Goal: Task Accomplishment & Management: Use online tool/utility

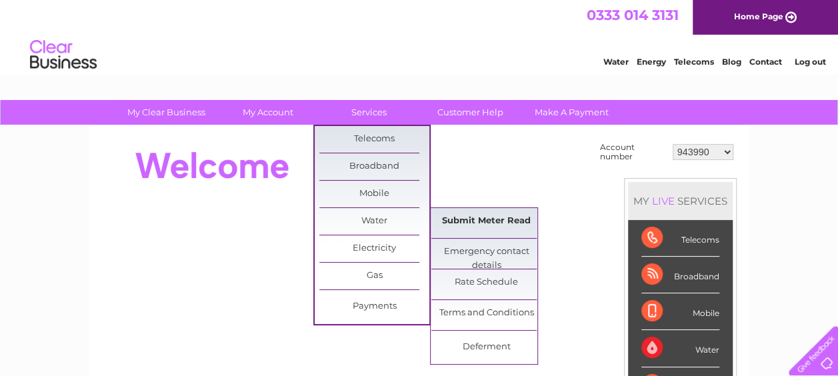
click at [467, 228] on link "Submit Meter Read" at bounding box center [486, 221] width 110 height 27
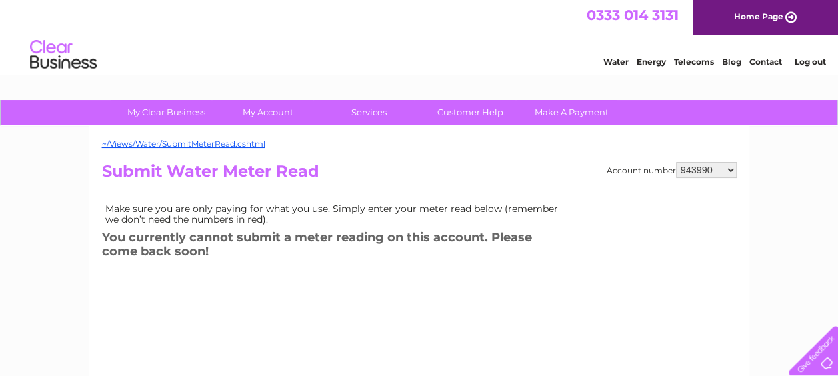
click at [691, 176] on select "943990 997180 1100436 1136008 1145621 3025650 30264716 30265126 30274253 302771…" at bounding box center [706, 170] width 61 height 16
select select "30322424"
click at [676, 162] on select "943990 997180 1100436 1136008 1145621 3025650 30264716 30265126 30274253 302771…" at bounding box center [706, 170] width 61 height 16
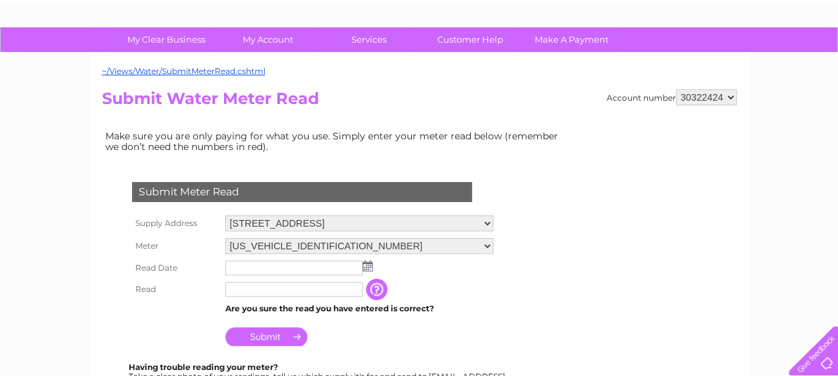
scroll to position [100, 0]
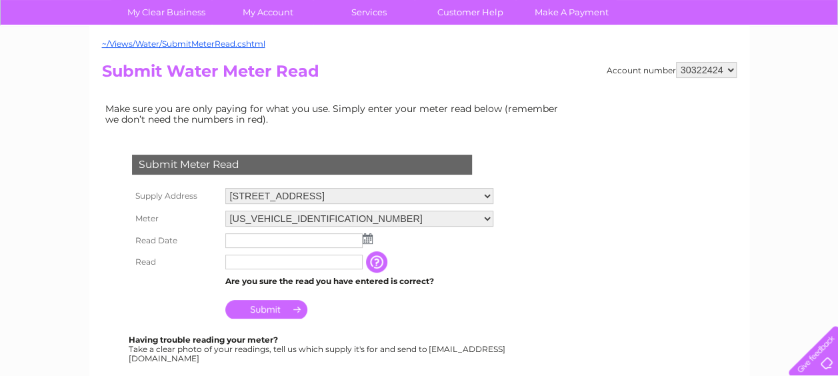
click at [369, 237] on img at bounding box center [368, 238] width 10 height 11
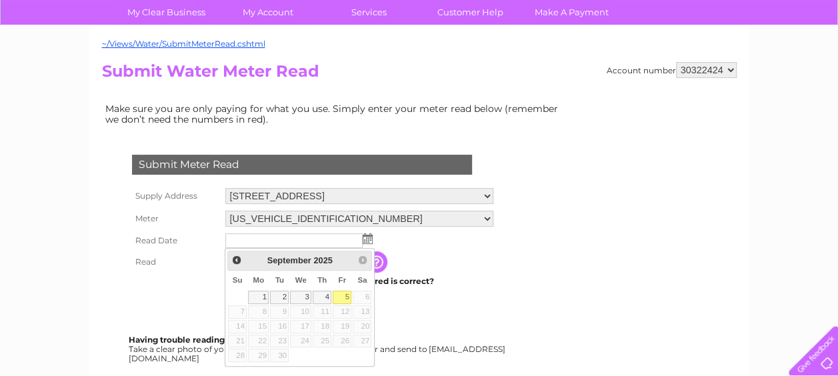
click at [341, 295] on link "5" at bounding box center [342, 297] width 19 height 13
type input "2025/09/05"
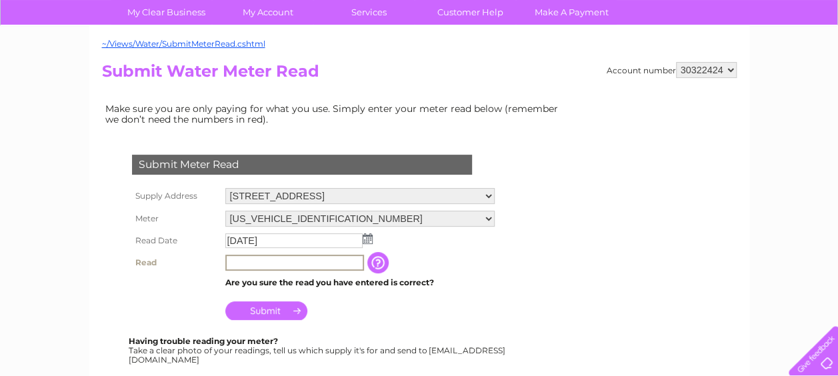
click at [303, 265] on input "text" at bounding box center [294, 263] width 139 height 16
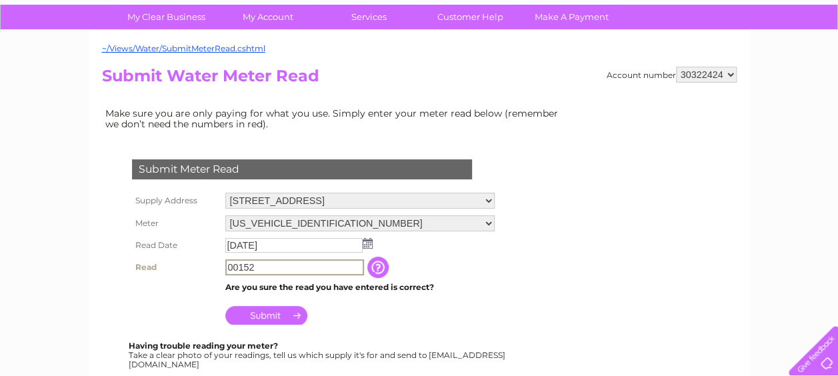
scroll to position [96, 0]
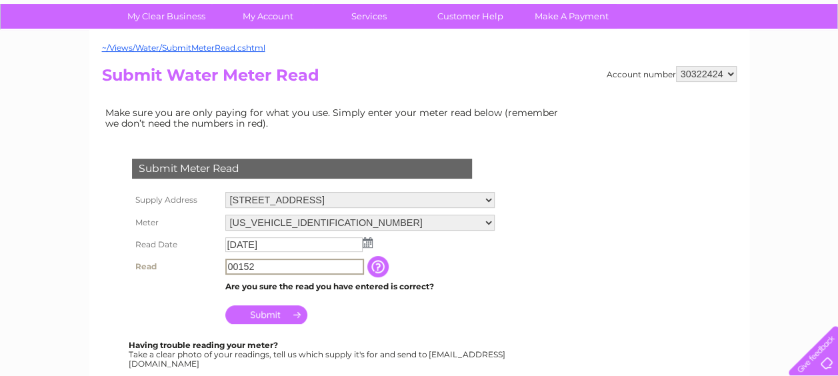
type input "00152"
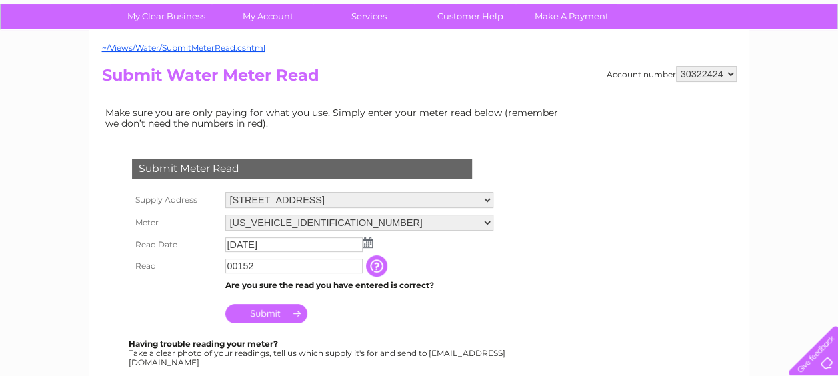
click at [285, 315] on input "Submit" at bounding box center [266, 313] width 82 height 19
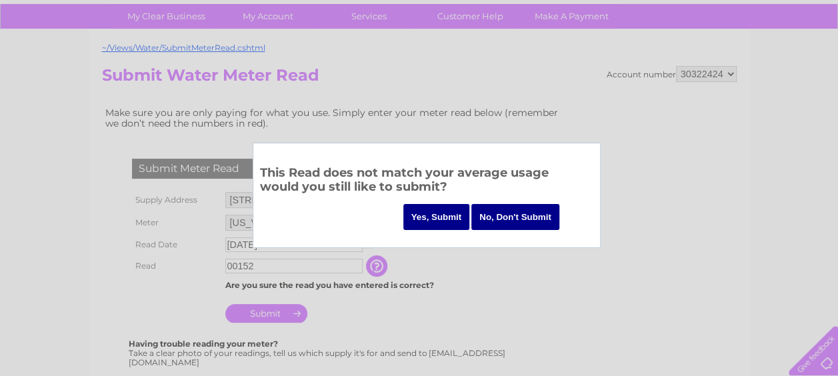
click at [436, 208] on input "Yes, Submit" at bounding box center [436, 217] width 67 height 26
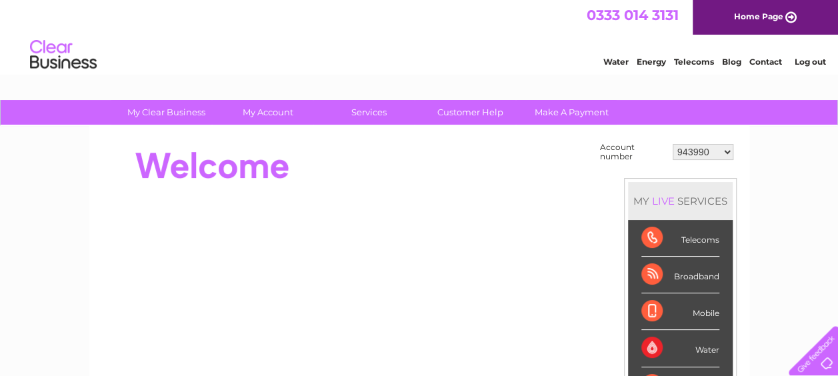
click at [687, 161] on td "943990 997180 1100436 1136008 1145621 3025650 30264716 30265126 30274253 302771…" at bounding box center [702, 151] width 67 height 25
click at [687, 155] on select "943990 997180 1100436 1136008 1145621 3025650 30264716 30265126 30274253 302771…" at bounding box center [703, 152] width 61 height 16
select select "30322424"
click at [673, 144] on select "943990 997180 1100436 1136008 1145621 3025650 30264716 30265126 30274253 302771…" at bounding box center [703, 152] width 61 height 16
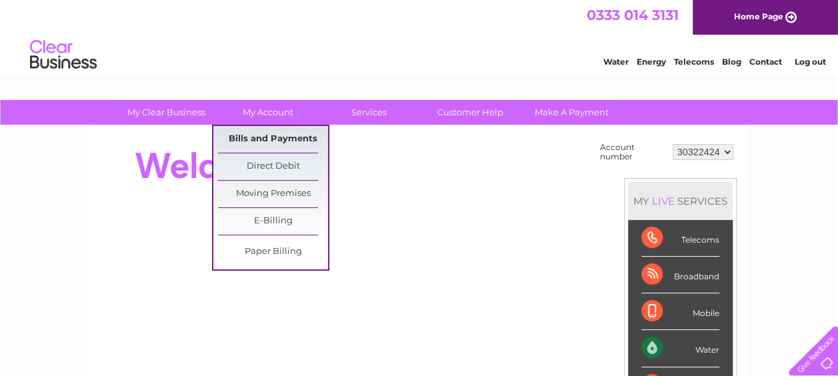
click at [297, 139] on link "Bills and Payments" at bounding box center [273, 139] width 110 height 27
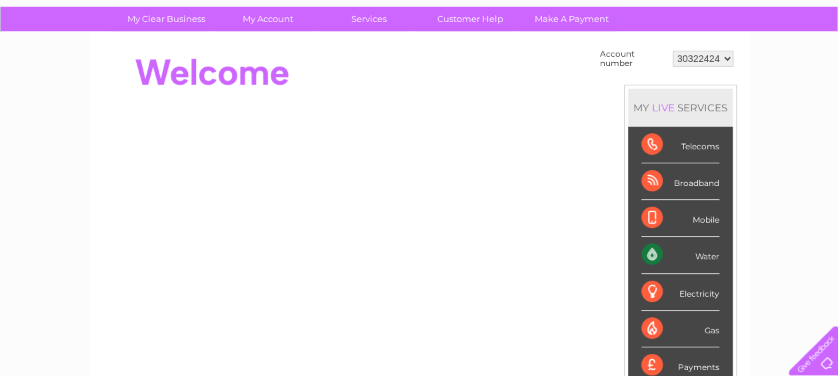
scroll to position [95, 0]
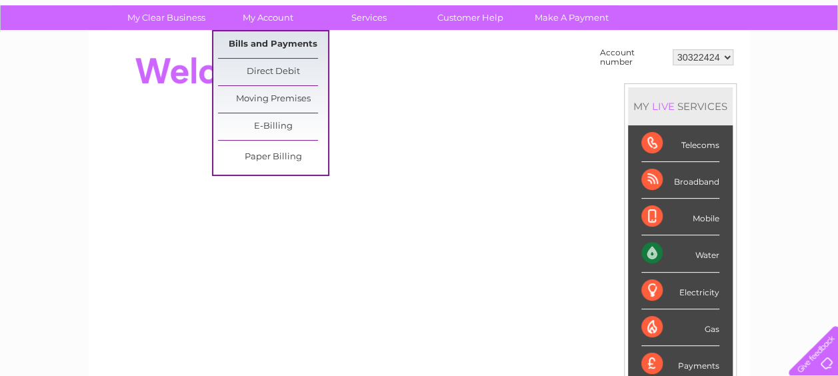
click at [289, 47] on link "Bills and Payments" at bounding box center [273, 44] width 110 height 27
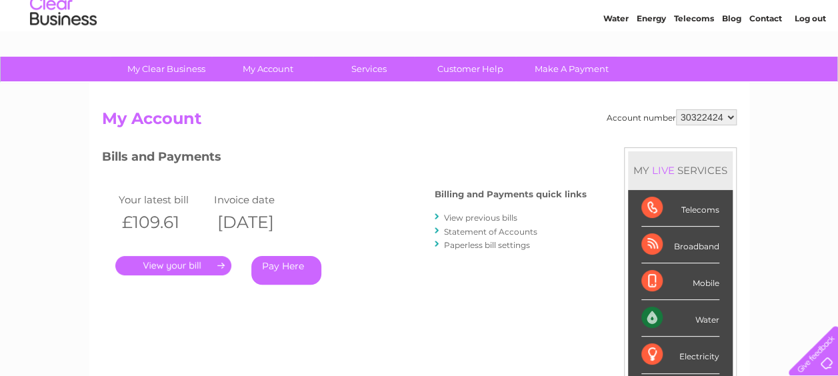
scroll to position [47, 0]
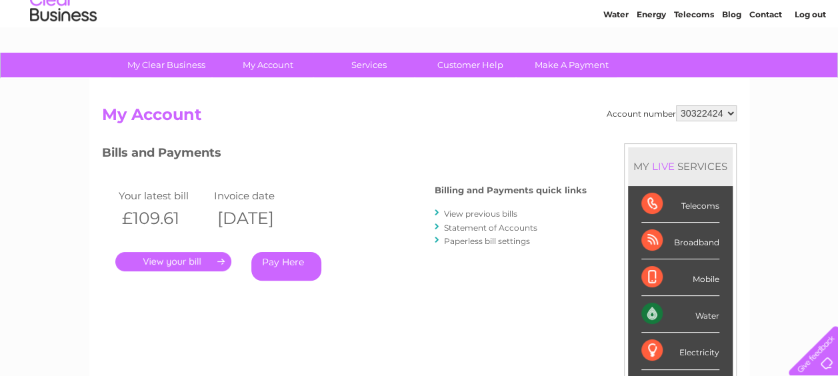
click at [477, 212] on link "View previous bills" at bounding box center [480, 214] width 73 height 10
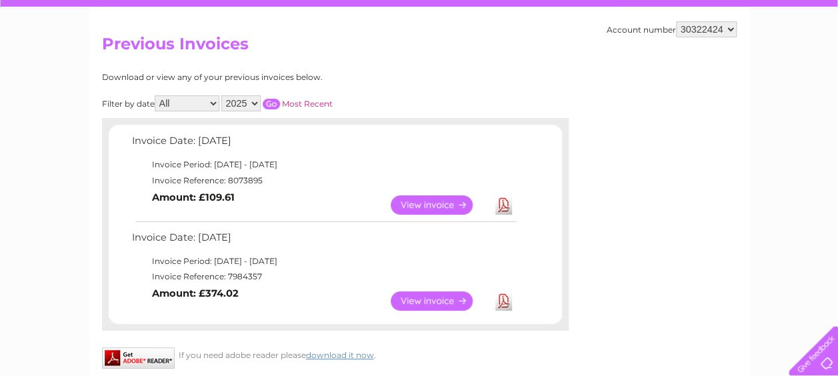
scroll to position [142, 0]
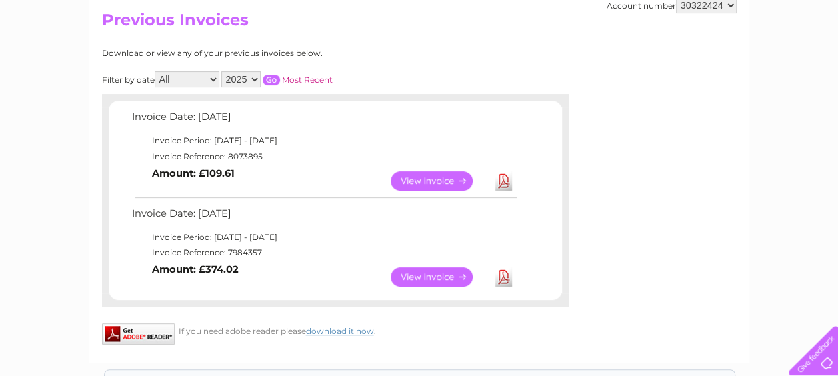
click at [453, 273] on link "View" at bounding box center [440, 276] width 98 height 19
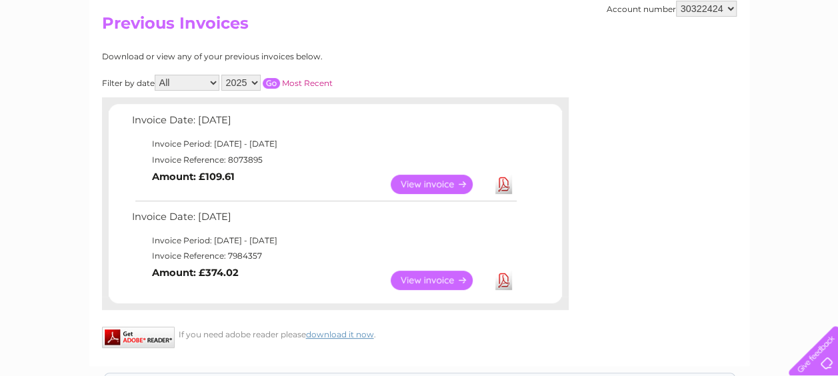
click at [415, 188] on link "View" at bounding box center [440, 184] width 98 height 19
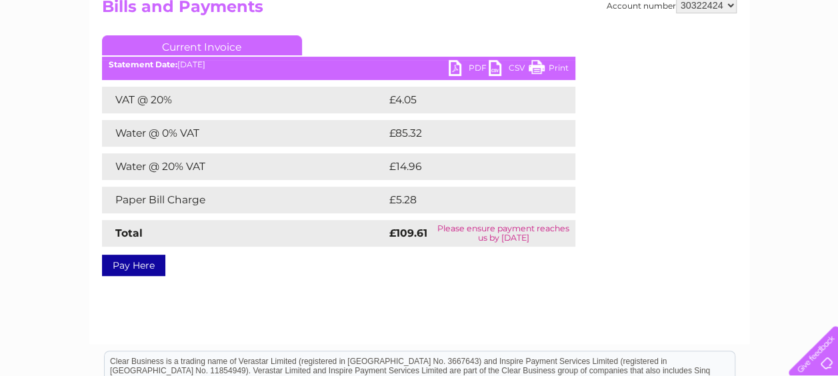
scroll to position [156, 0]
click at [465, 60] on link "PDF" at bounding box center [469, 68] width 40 height 19
